Goal: Information Seeking & Learning: Learn about a topic

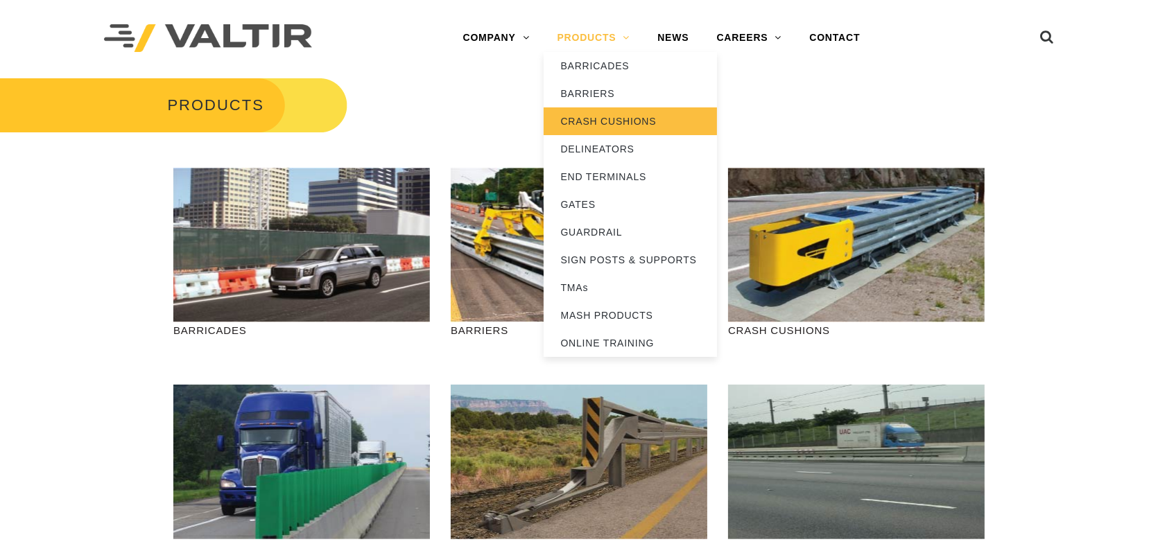
click at [600, 125] on link "CRASH CUSHIONS" at bounding box center [630, 121] width 173 height 28
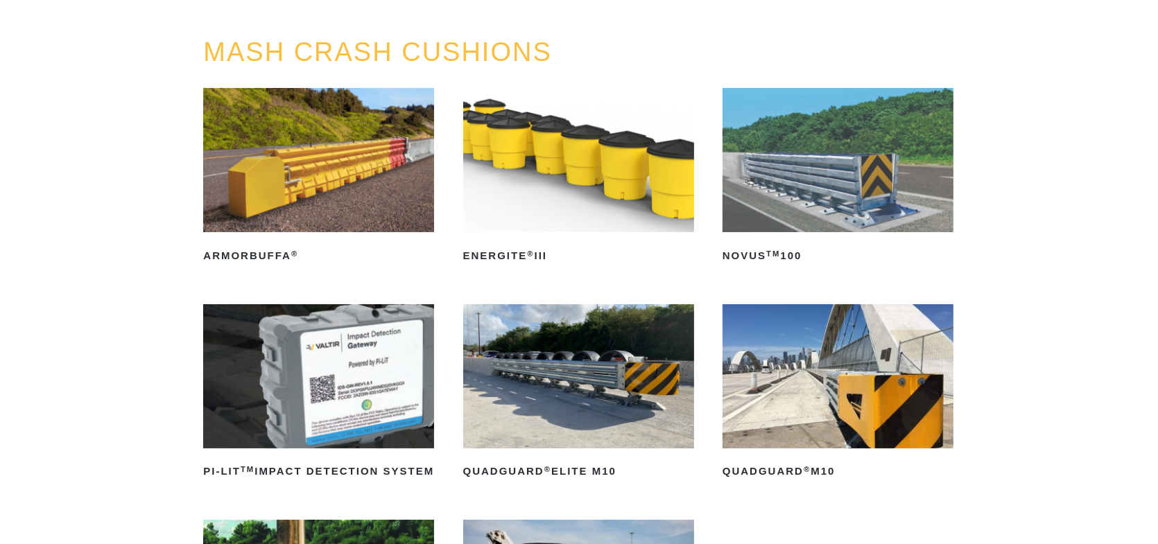
scroll to position [208, 0]
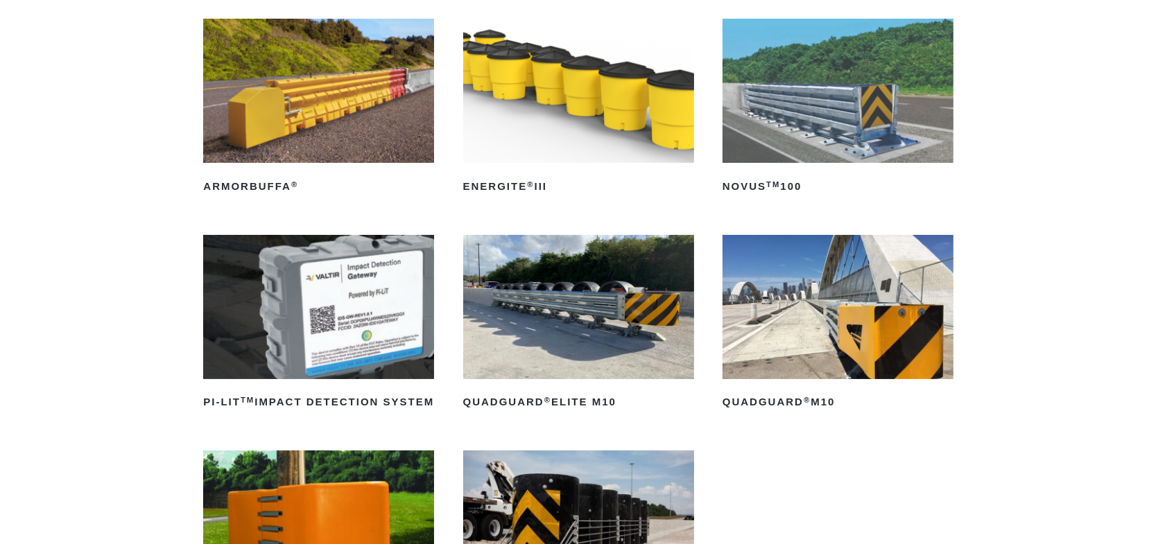
click at [821, 359] on img at bounding box center [837, 307] width 231 height 144
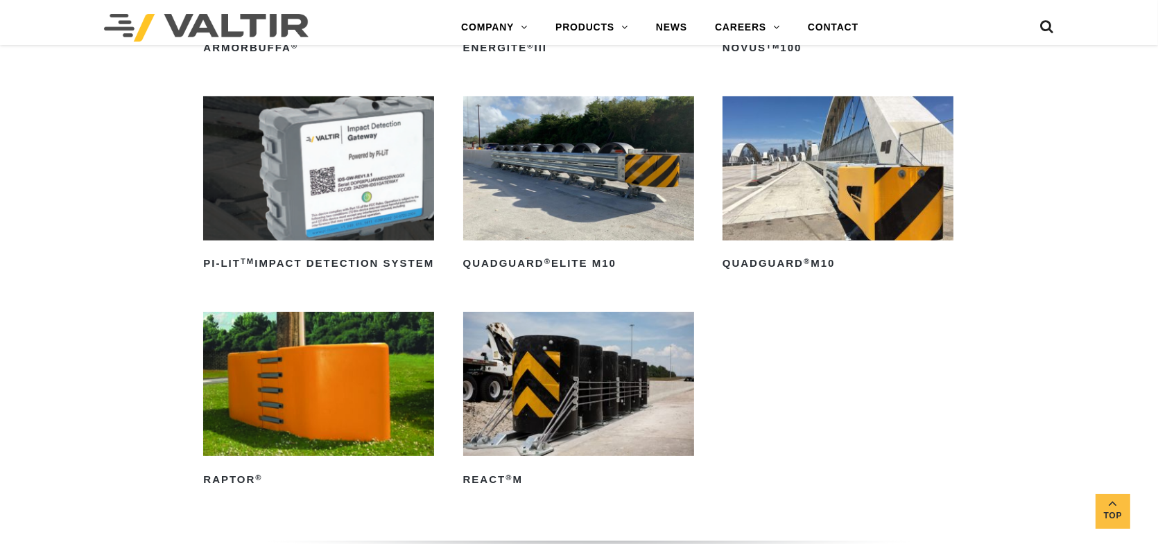
scroll to position [139, 0]
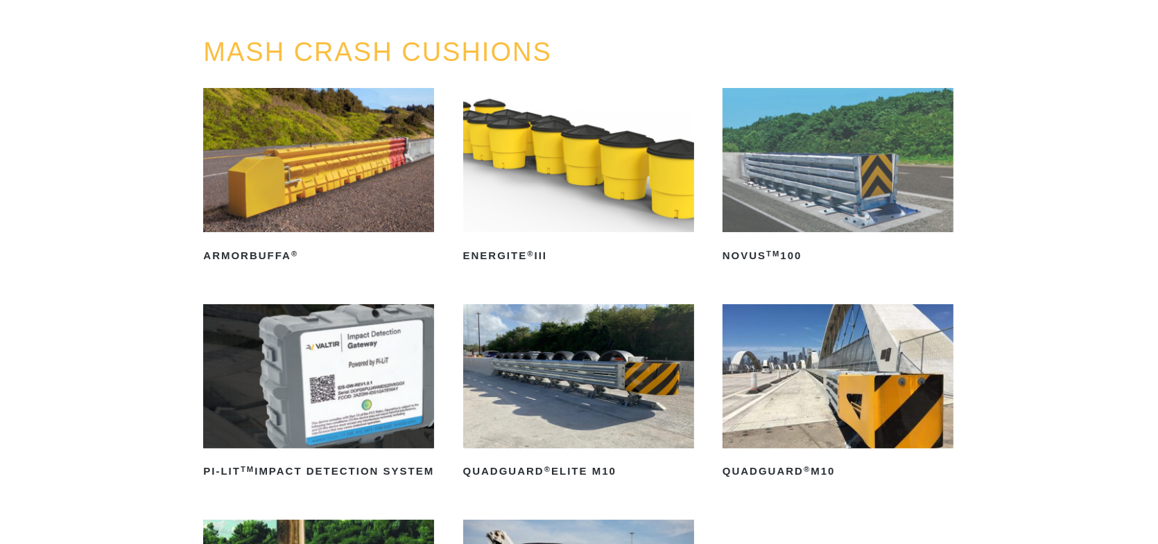
click at [614, 361] on img at bounding box center [578, 376] width 231 height 144
drag, startPoint x: 593, startPoint y: 446, endPoint x: 599, endPoint y: 369, distance: 77.8
click at [593, 446] on img at bounding box center [578, 376] width 231 height 144
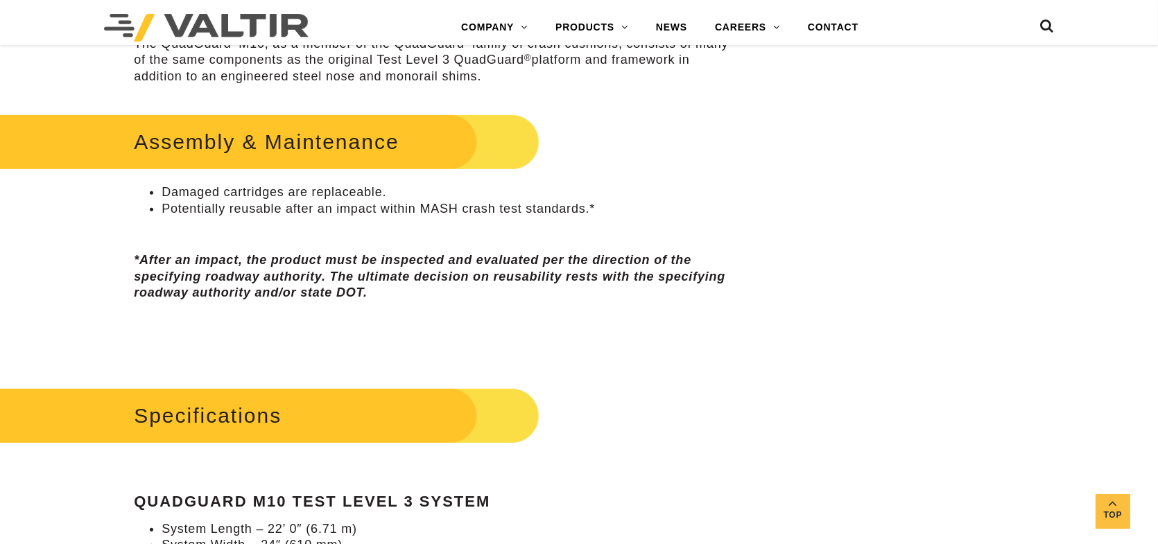
scroll to position [1040, 0]
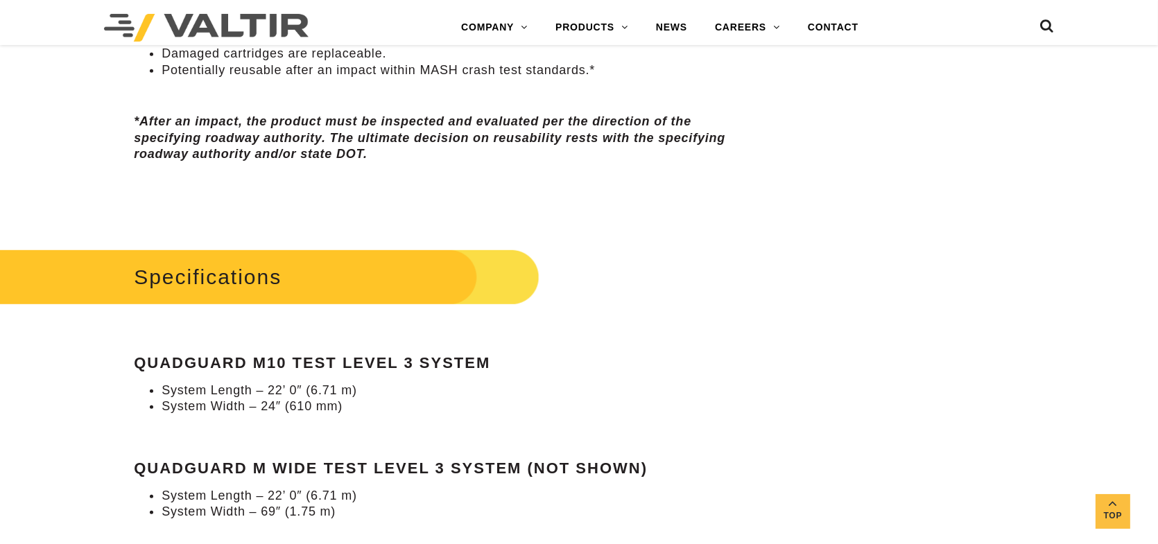
click at [223, 273] on h2 "Specifications" at bounding box center [249, 277] width 579 height 64
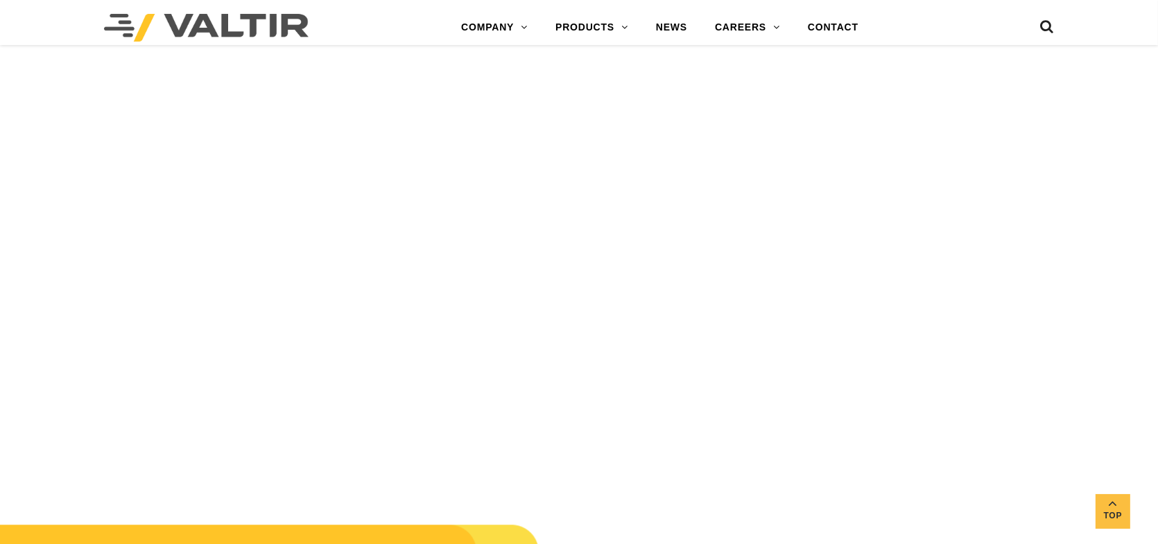
scroll to position [4645, 0]
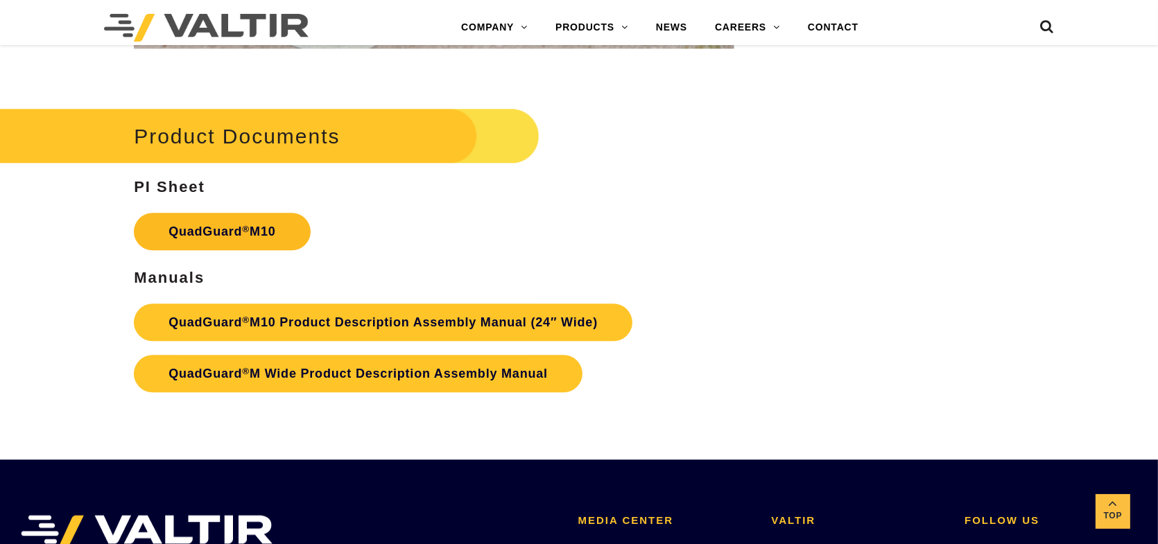
click at [245, 232] on sup "®" at bounding box center [246, 229] width 8 height 10
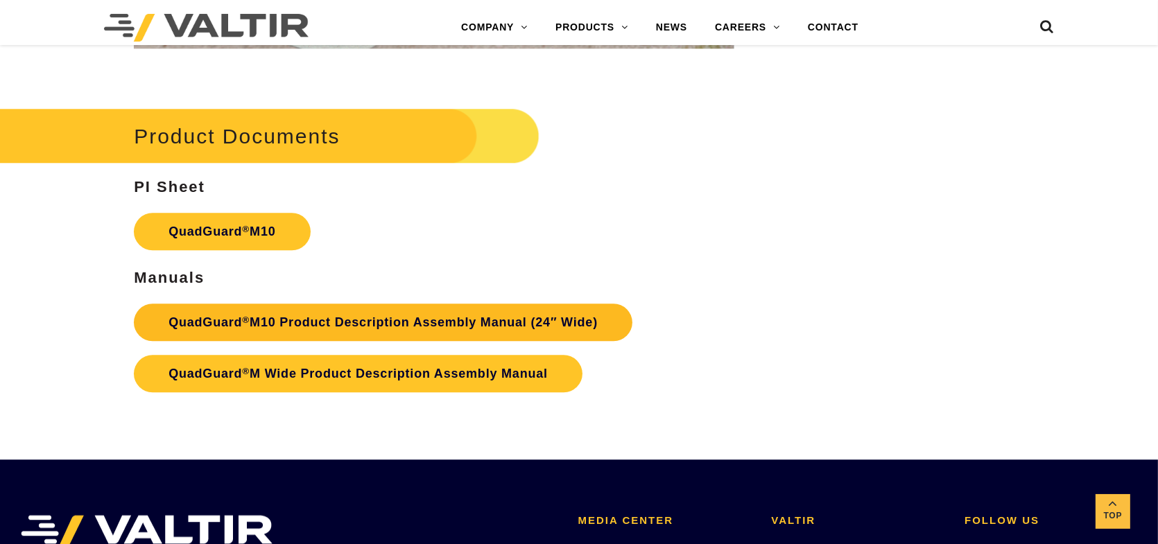
click at [377, 318] on link "QuadGuard ® M10 Product Description Assembly Manual (24″ Wide)" at bounding box center [383, 322] width 498 height 37
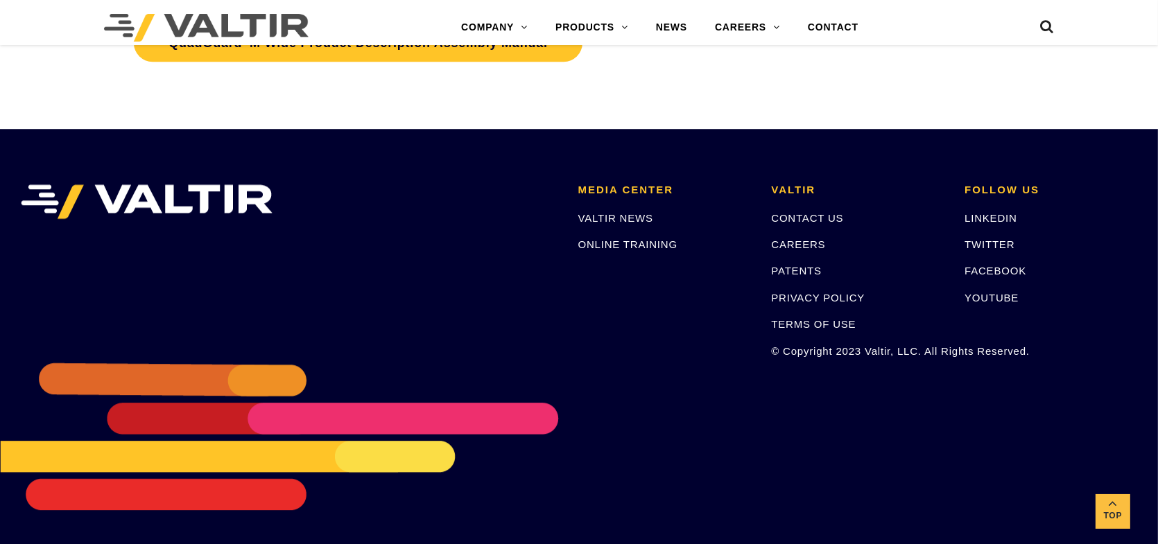
scroll to position [4767, 0]
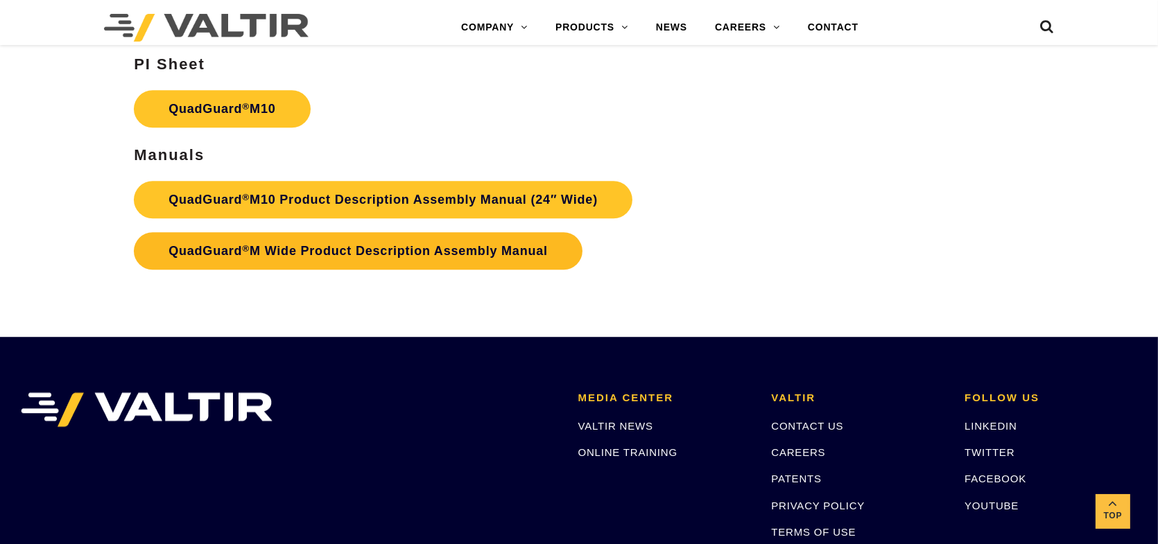
click at [479, 241] on link "QuadGuard ® M Wide Product Description Assembly Manual" at bounding box center [358, 250] width 449 height 37
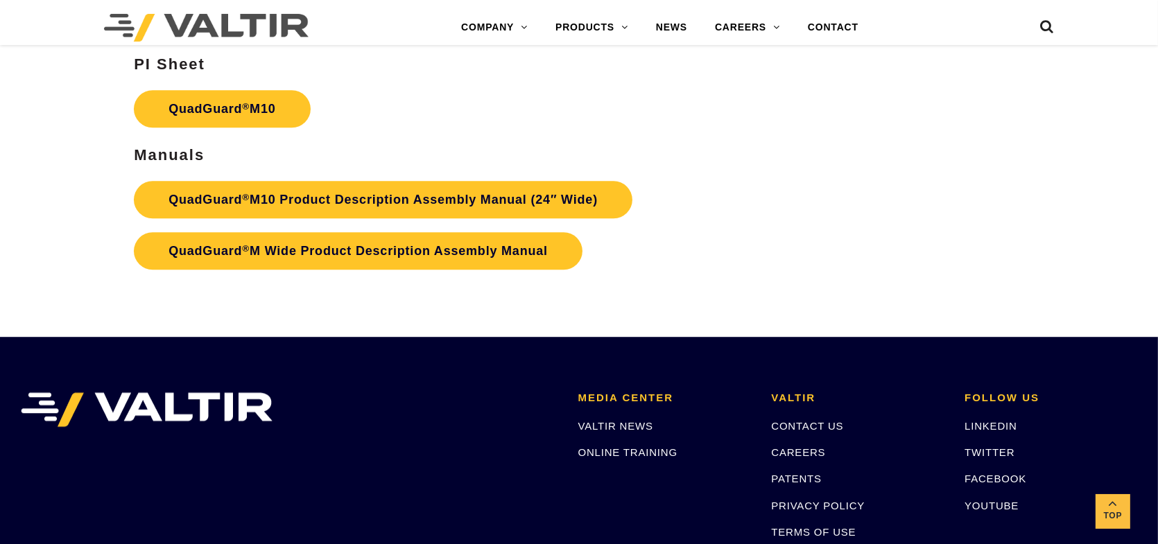
scroll to position [4351, 0]
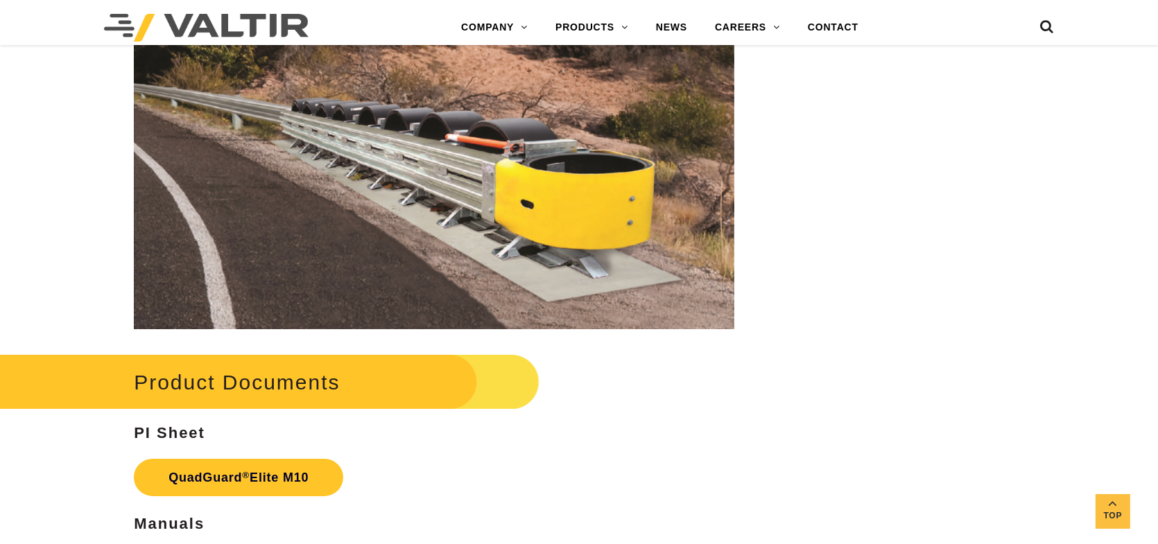
scroll to position [6863, 0]
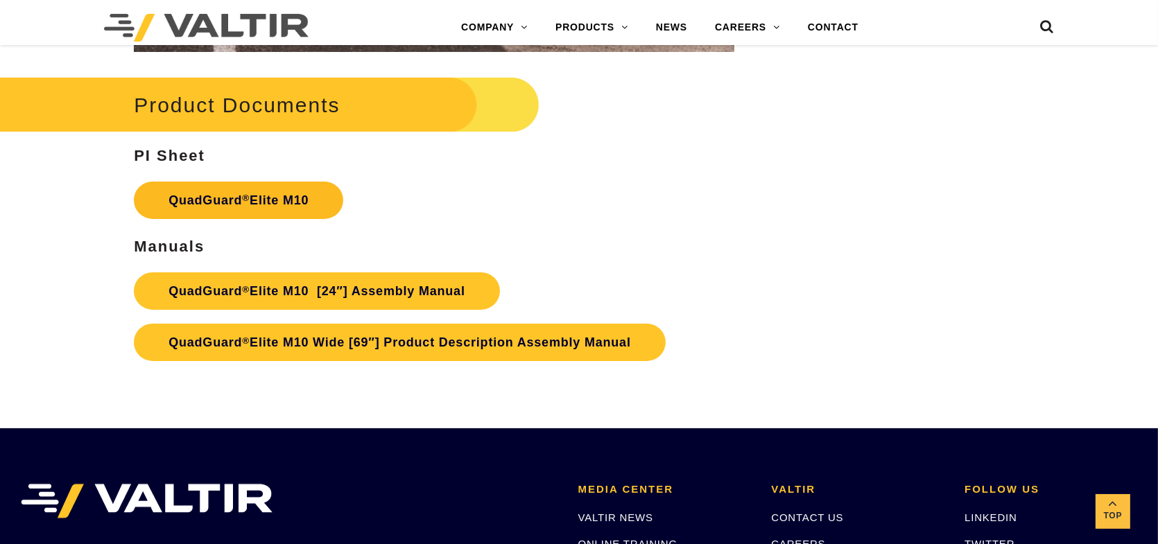
click at [251, 200] on link "QuadGuard ® Elite M10" at bounding box center [238, 200] width 209 height 37
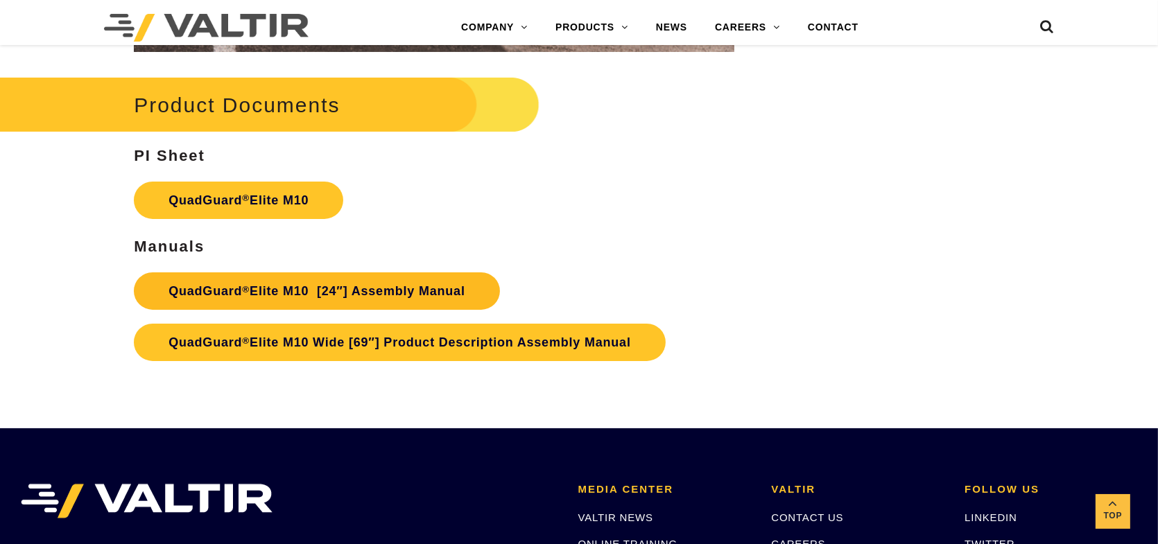
click at [329, 282] on link "QuadGuard ® Elite M10 [24″] Assembly Manual" at bounding box center [317, 290] width 366 height 37
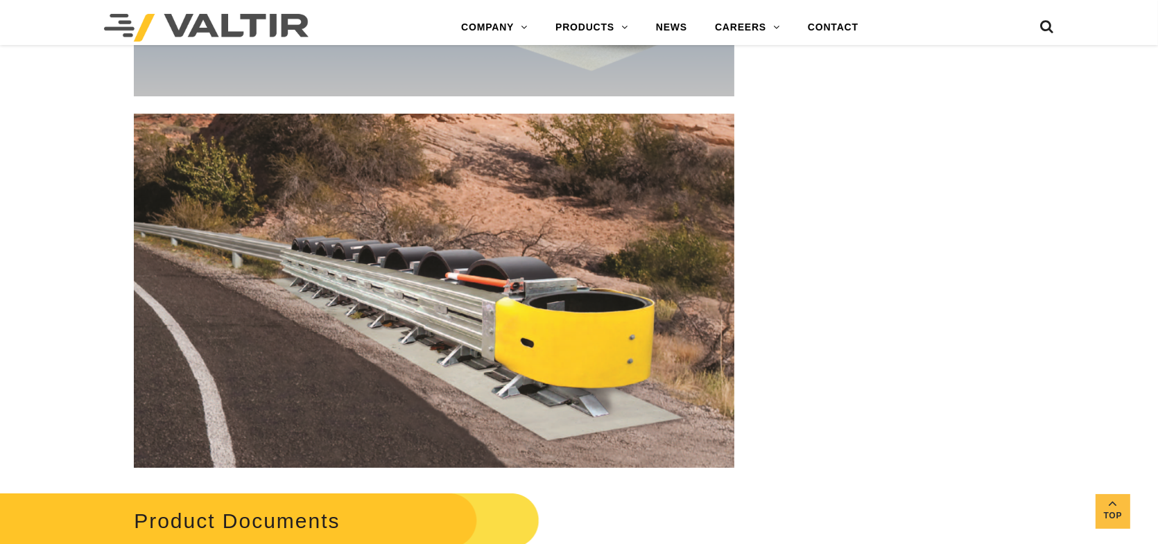
scroll to position [6170, 0]
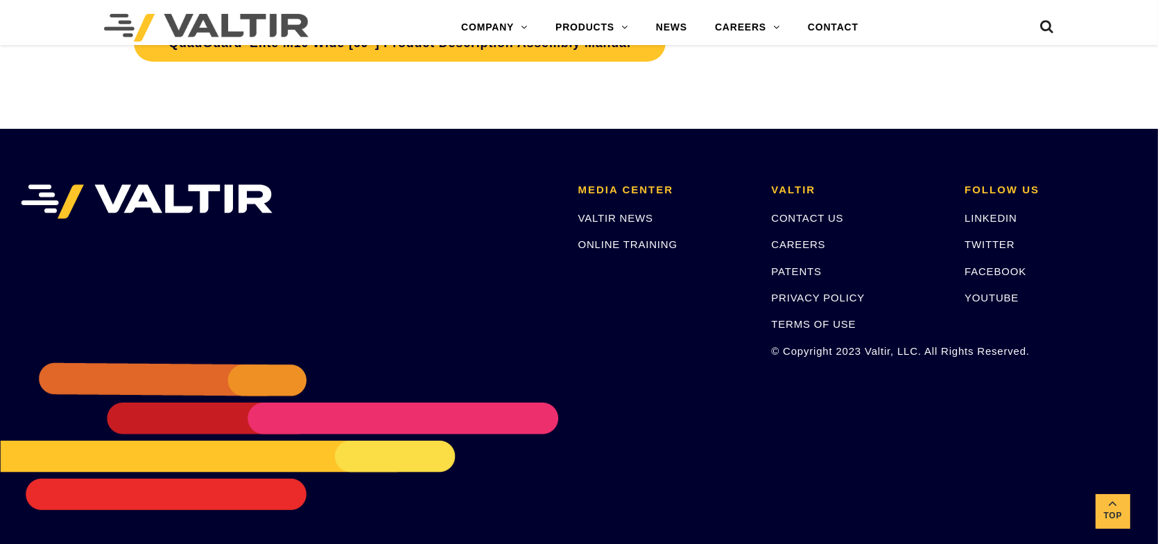
scroll to position [6747, 0]
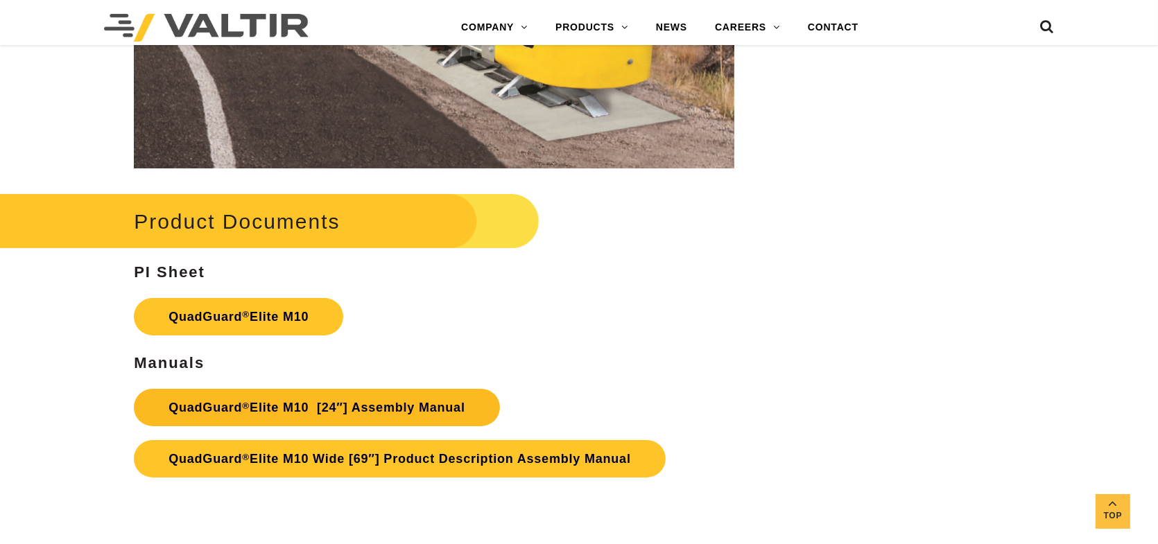
click at [347, 412] on link "QuadGuard ® Elite M10 [24″] Assembly Manual" at bounding box center [317, 407] width 366 height 37
